Goal: Check status

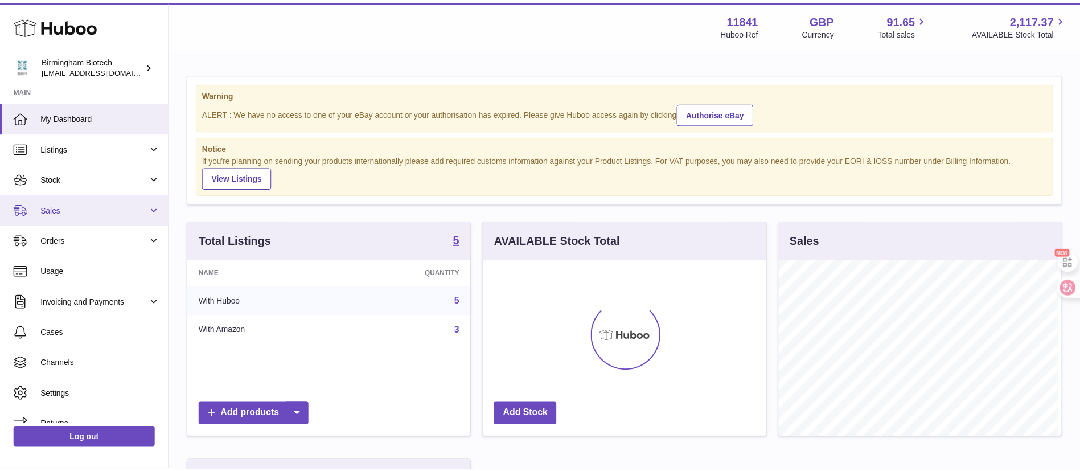
scroll to position [178, 287]
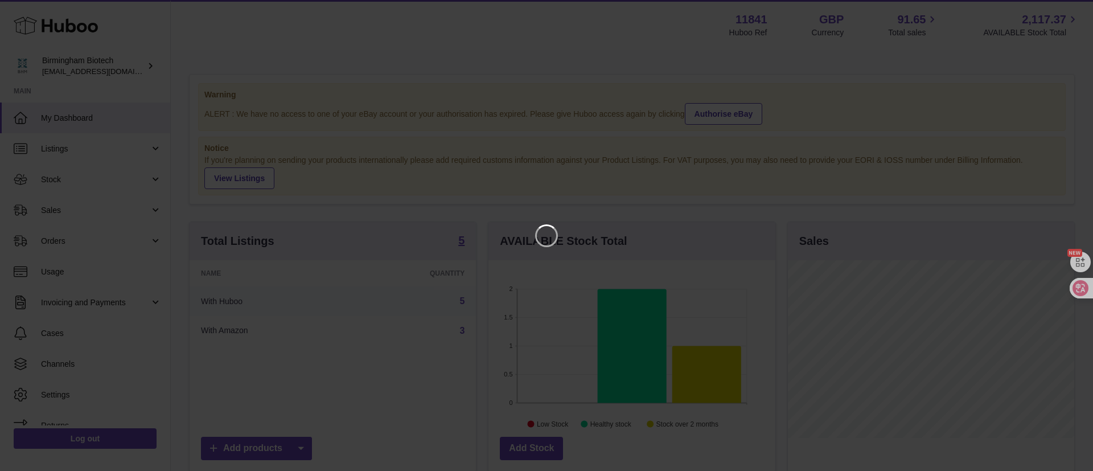
click at [61, 204] on iframe at bounding box center [546, 235] width 1047 height 425
click at [1063, 7] on icon "Close" at bounding box center [1063, 10] width 14 height 14
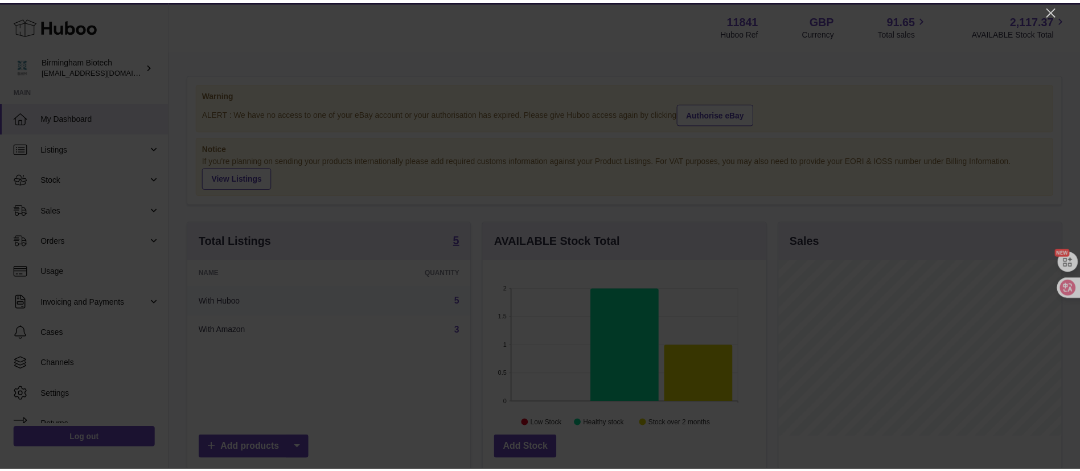
scroll to position [568922, 568817]
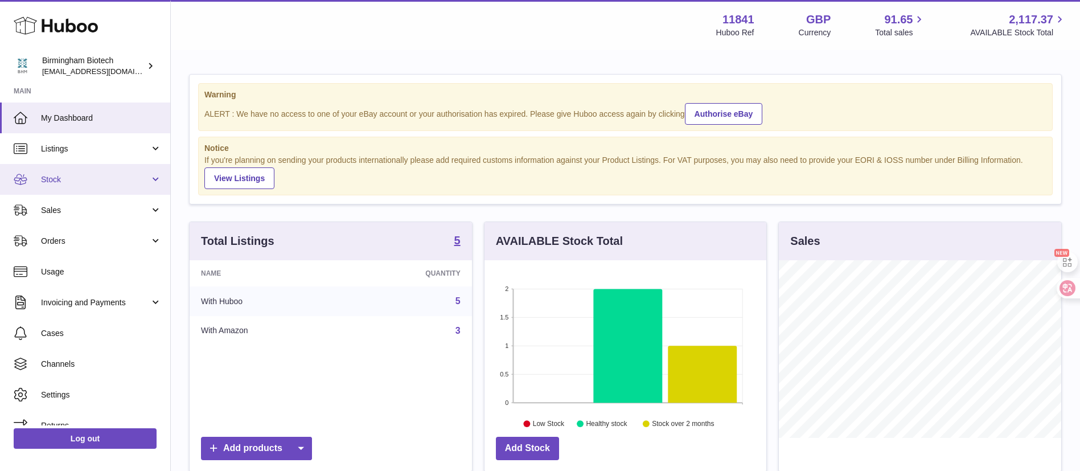
click at [74, 172] on link "Stock" at bounding box center [85, 179] width 170 height 31
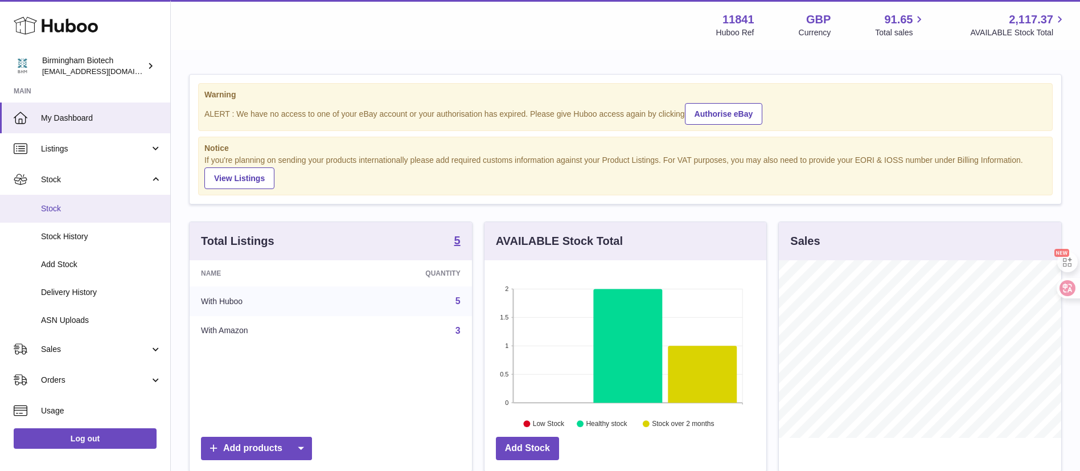
click at [85, 216] on link "Stock" at bounding box center [85, 209] width 170 height 28
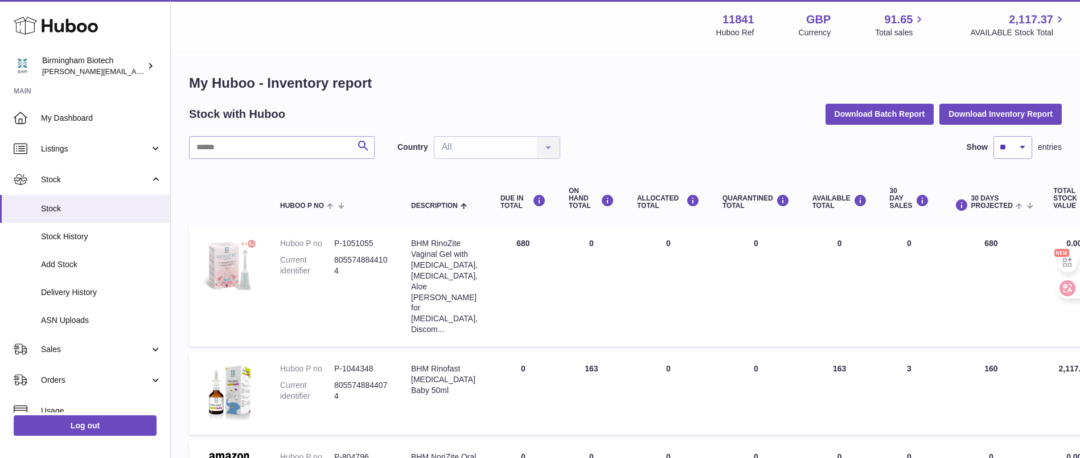
click at [339, 240] on dd "P-1051055" at bounding box center [361, 243] width 54 height 11
copy dl "P-1051055"
click at [644, 118] on div "Stock with Huboo Download Batch Report Download Inventory Report" at bounding box center [625, 114] width 872 height 20
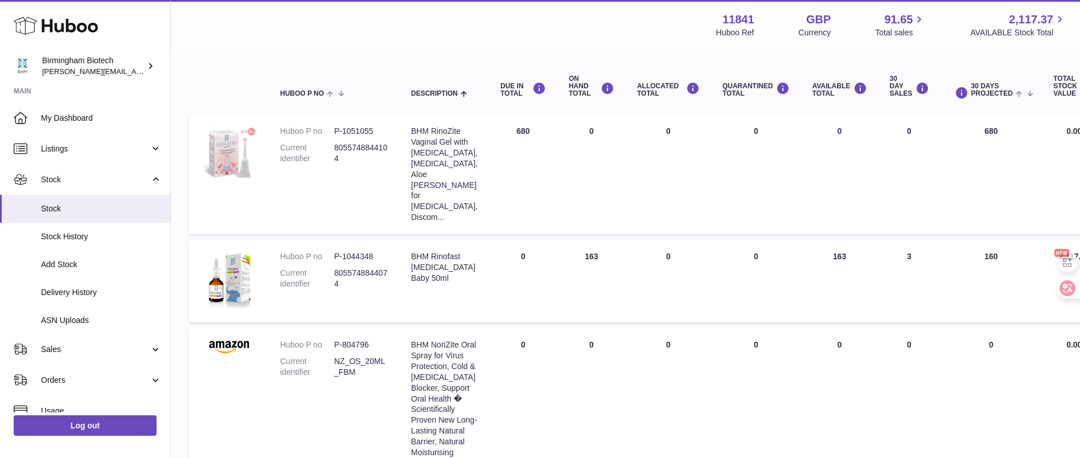
scroll to position [85, 0]
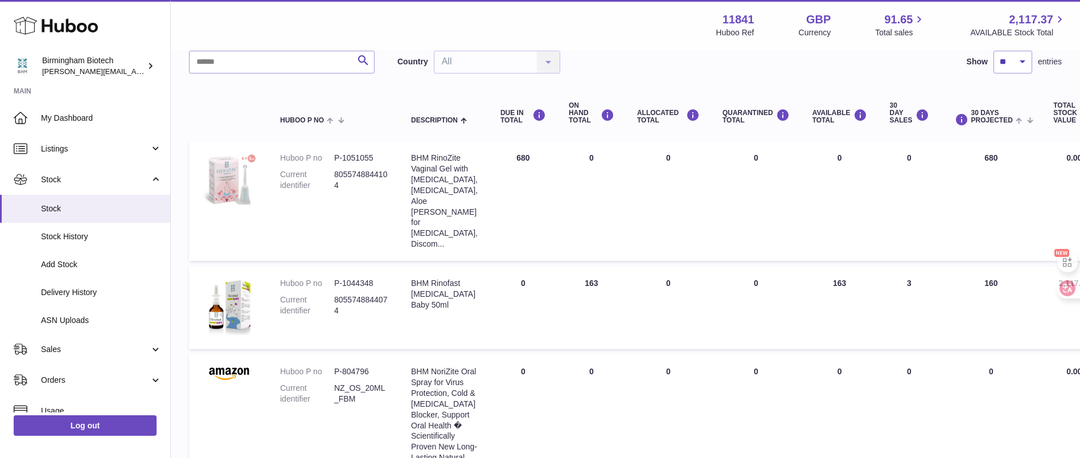
click at [508, 113] on div "DUE IN TOTAL" at bounding box center [523, 116] width 46 height 15
copy div "DUE IN TOTAL"
